Goal: Find specific page/section: Find specific page/section

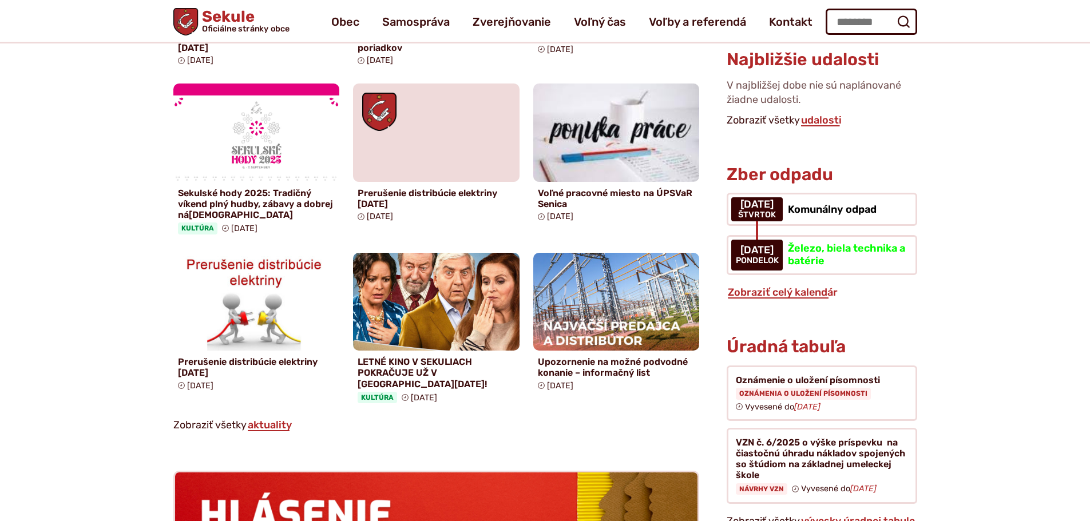
scroll to position [687, 0]
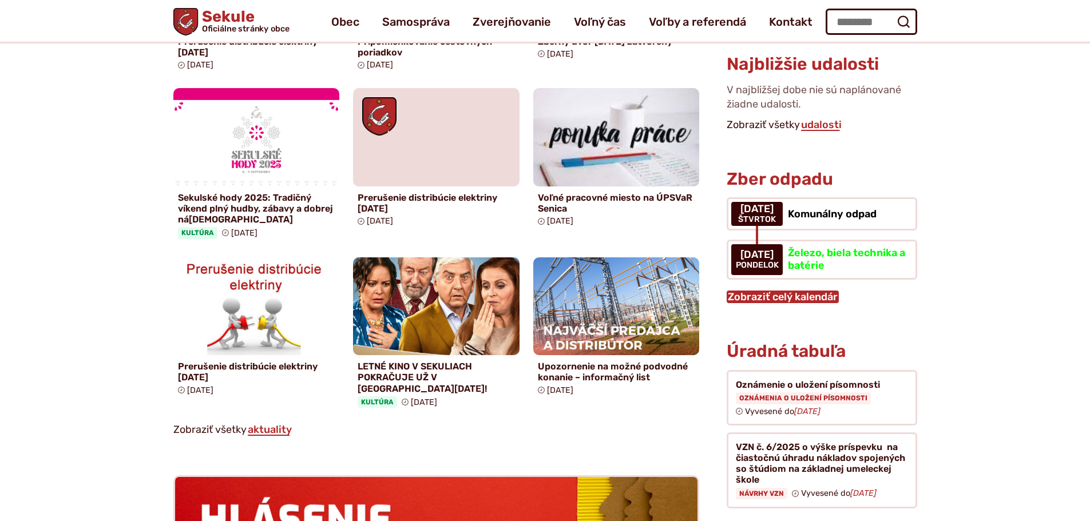
click at [758, 291] on link "Zobraziť celý kalendár" at bounding box center [783, 297] width 112 height 13
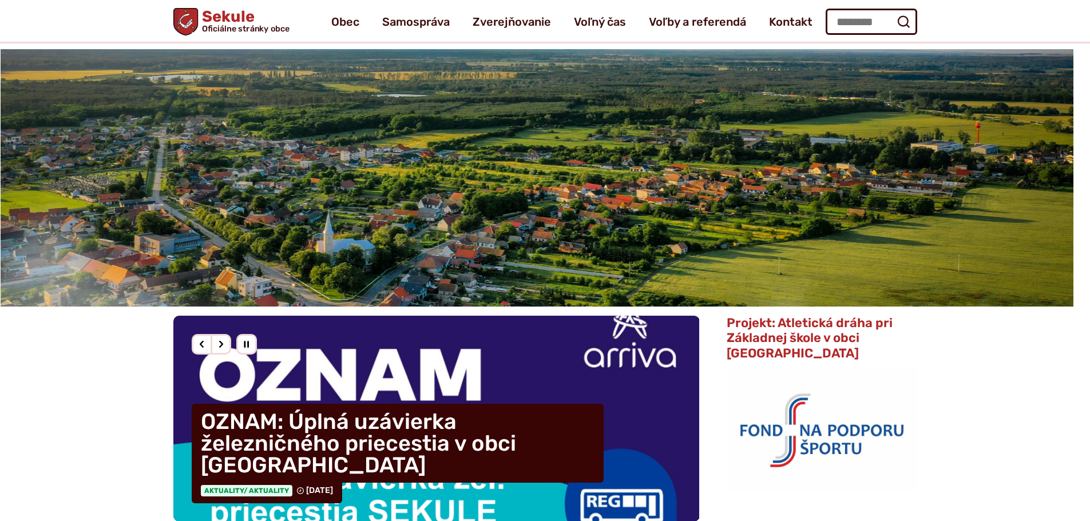
scroll to position [0, 0]
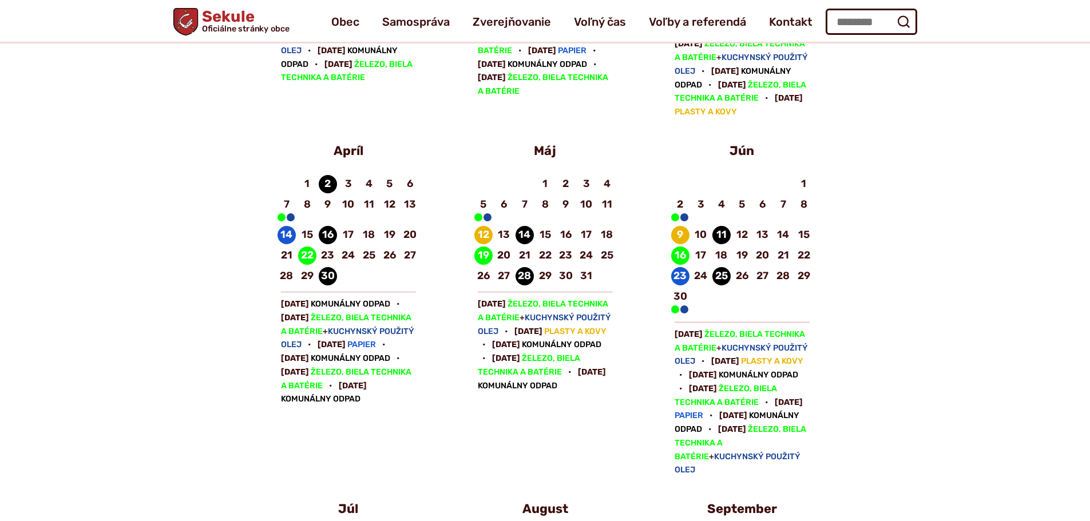
scroll to position [515, 0]
